Goal: Navigation & Orientation: Find specific page/section

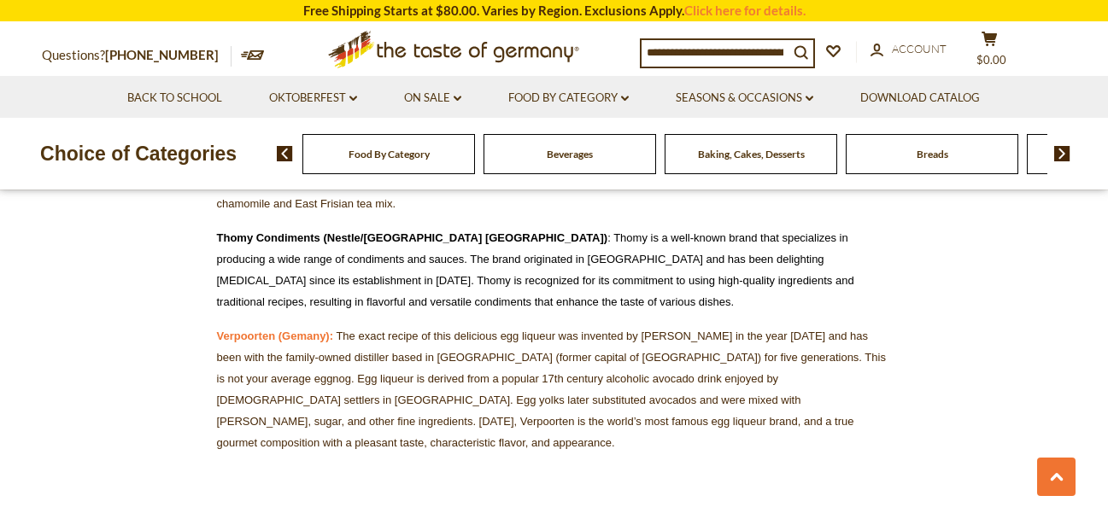
scroll to position [13438, 0]
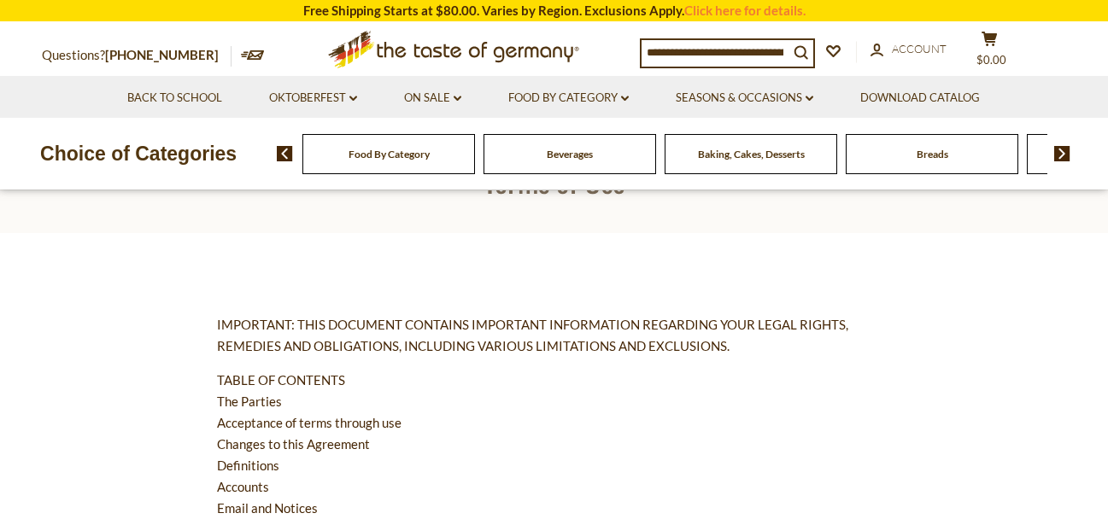
scroll to position [191, 0]
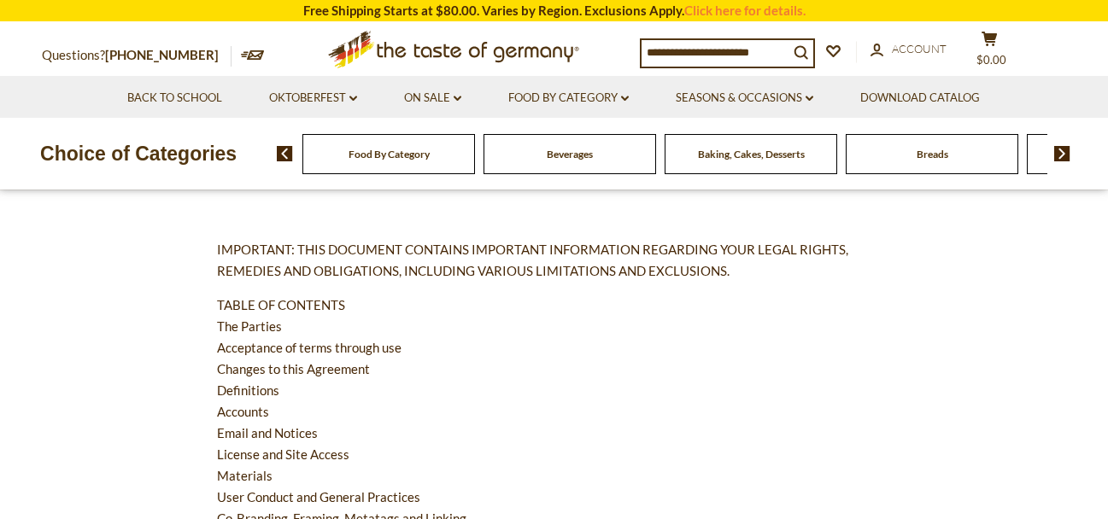
drag, startPoint x: 249, startPoint y: 328, endPoint x: 112, endPoint y: 244, distance: 161.0
click at [341, 103] on link "Oktoberfest dropdown_arrow" at bounding box center [313, 98] width 88 height 19
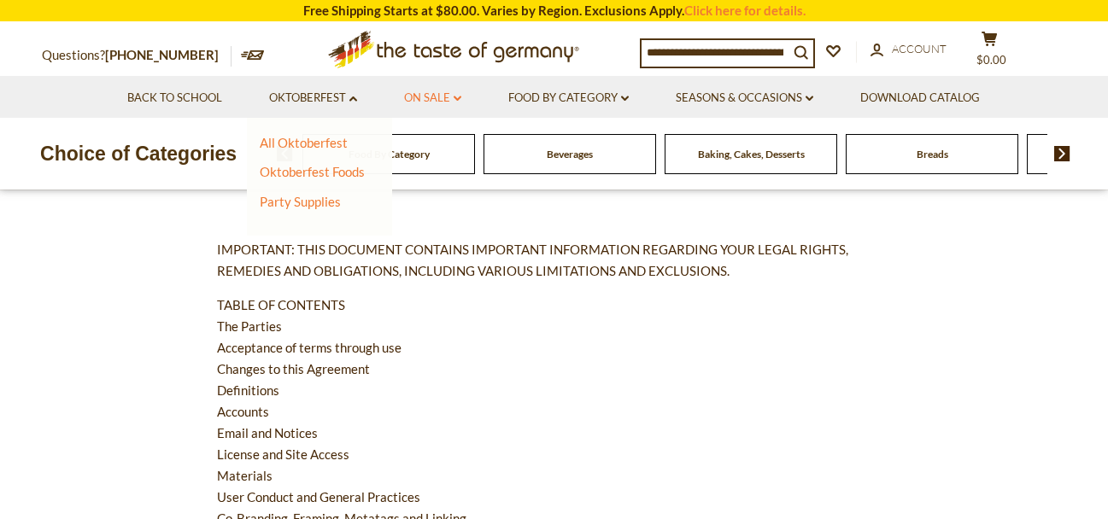
click at [454, 101] on icon "dropdown_arrow" at bounding box center [458, 99] width 8 height 6
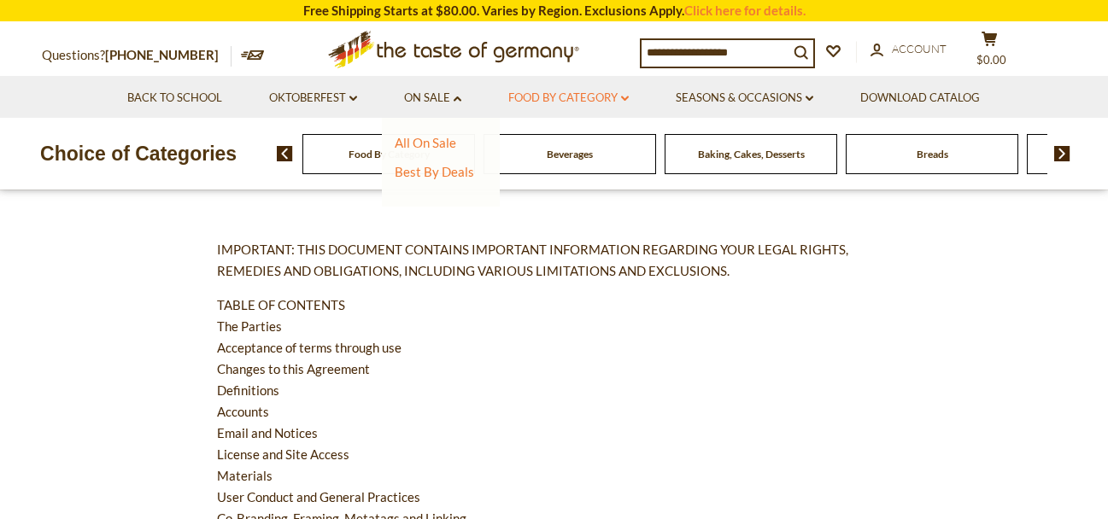
click at [586, 93] on link "Food By Category dropdown_arrow" at bounding box center [568, 98] width 120 height 19
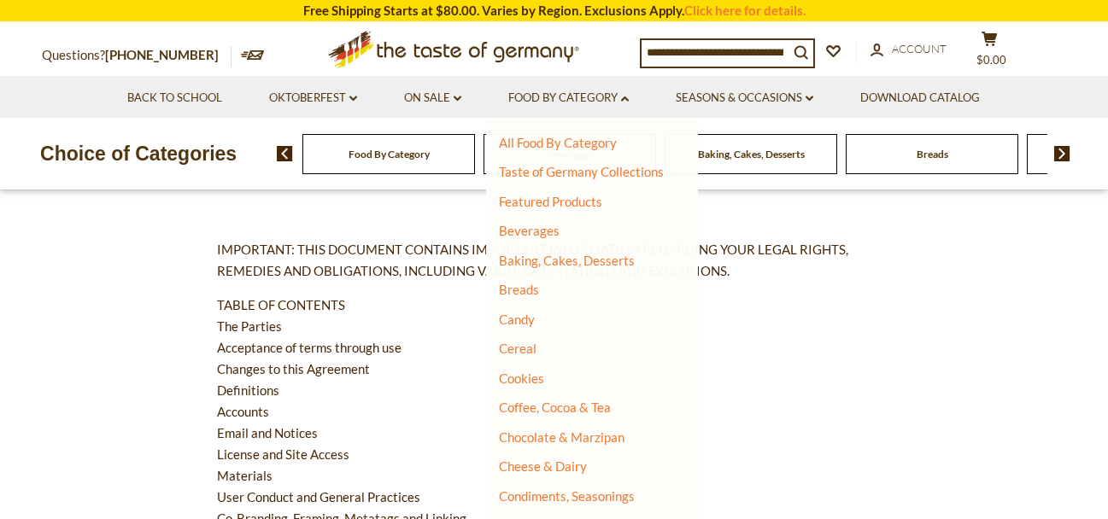
click at [820, 93] on li "Seasons & Occasions dropdown_arrow All Seasons & Occasions Recipes Game Day Val…" at bounding box center [744, 97] width 182 height 42
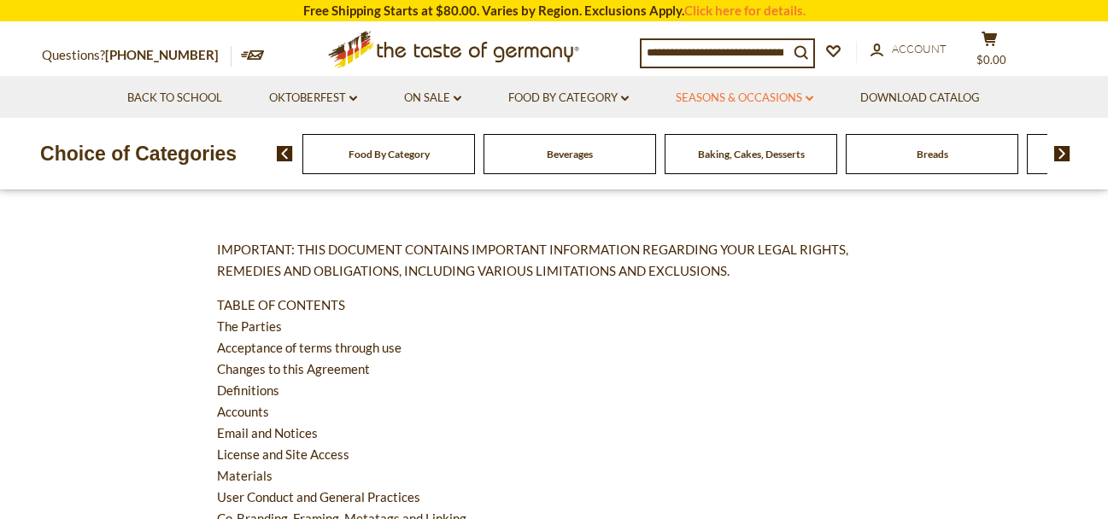
click at [809, 104] on link "Seasons & Occasions dropdown_arrow" at bounding box center [745, 98] width 138 height 19
